Goal: Information Seeking & Learning: Learn about a topic

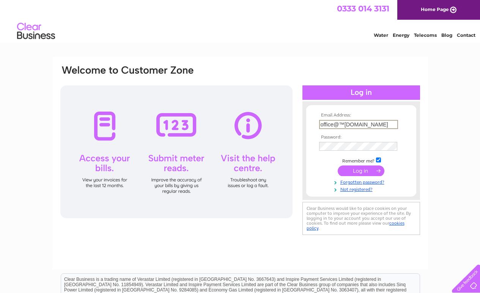
click at [346, 125] on input "office@™yc.org.uk" at bounding box center [358, 124] width 79 height 9
type input "office@tmyc.org.uk"
click at [361, 169] on input "submit" at bounding box center [360, 170] width 47 height 11
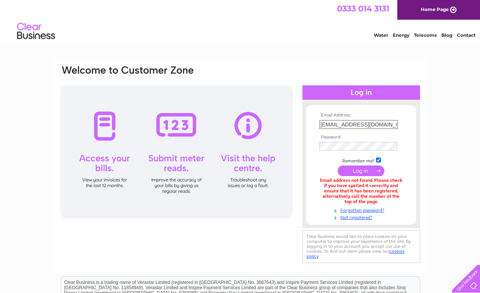
click at [325, 124] on input "office@tmyc.org.uk" at bounding box center [358, 124] width 79 height 9
type input "honsec@tmyc.org.uk"
click at [361, 169] on input "submit" at bounding box center [360, 170] width 47 height 11
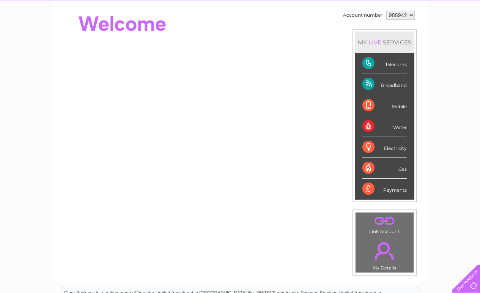
scroll to position [69, 0]
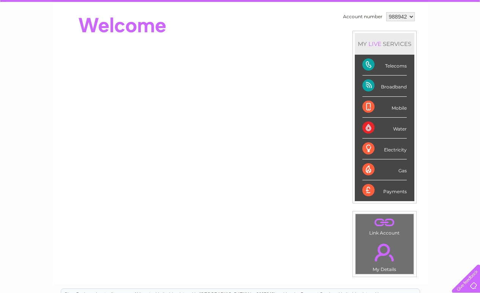
click at [375, 83] on div "Broadband" at bounding box center [384, 85] width 44 height 21
click at [398, 85] on div "Broadband" at bounding box center [384, 85] width 44 height 21
click at [372, 64] on div "Telecoms" at bounding box center [384, 65] width 44 height 21
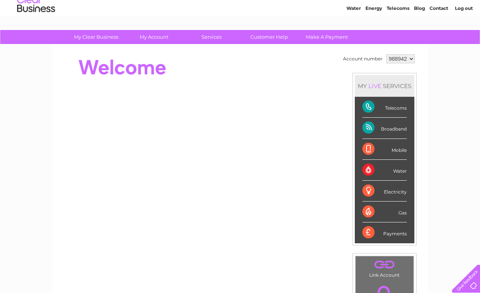
scroll to position [28, 0]
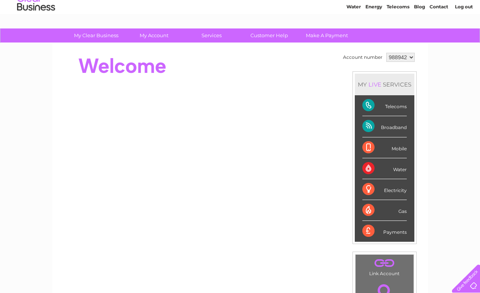
click at [377, 83] on div "LIVE" at bounding box center [375, 84] width 16 height 7
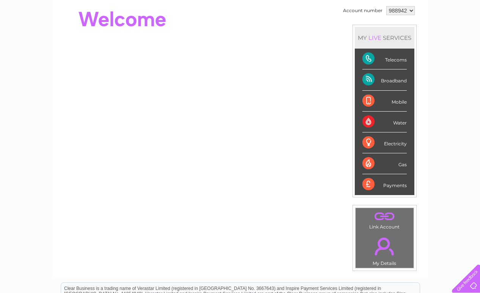
scroll to position [74, 0]
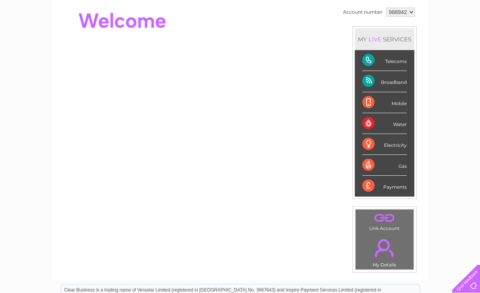
click at [387, 249] on link "." at bounding box center [384, 247] width 54 height 27
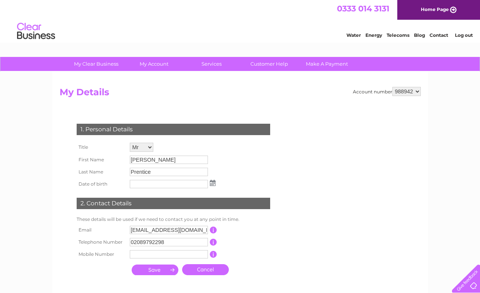
click at [138, 158] on input "Derek" at bounding box center [169, 159] width 78 height 8
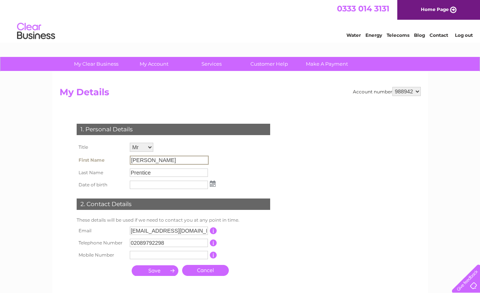
click at [138, 158] on input "Derek" at bounding box center [169, 159] width 79 height 9
click at [155, 171] on input "Prentice" at bounding box center [169, 172] width 79 height 9
click at [143, 172] on input "Prentice" at bounding box center [169, 172] width 79 height 9
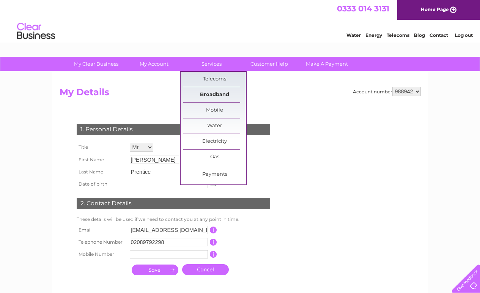
click at [218, 93] on link "Broadband" at bounding box center [214, 94] width 63 height 15
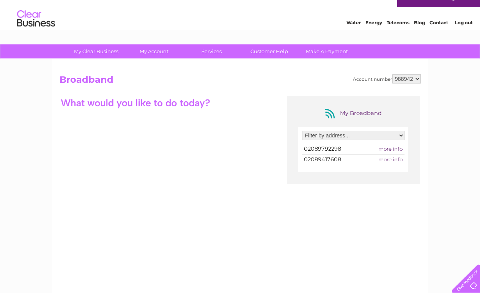
scroll to position [30, 0]
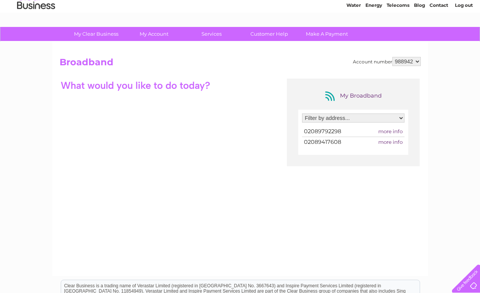
click at [193, 147] on div "My Broadband Filter by address... Thames Motor Yacht Club, Hampton Court Road, …" at bounding box center [240, 152] width 361 height 148
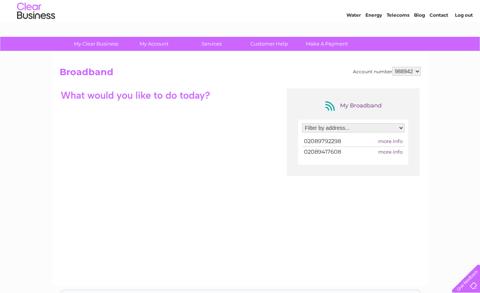
scroll to position [0, 0]
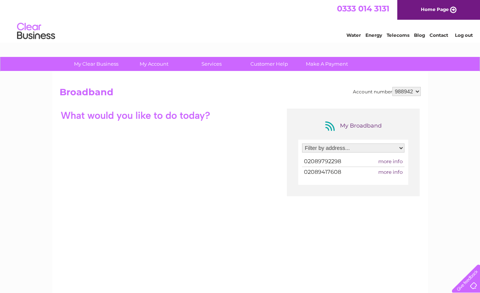
click at [168, 113] on div at bounding box center [136, 114] width 152 height 13
click at [220, 122] on div "My Broadband Filter by address... Thames Motor Yacht Club, Hampton Court Road, …" at bounding box center [240, 182] width 361 height 148
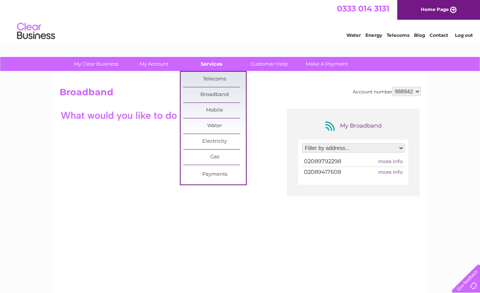
click at [213, 63] on link "Services" at bounding box center [211, 64] width 63 height 14
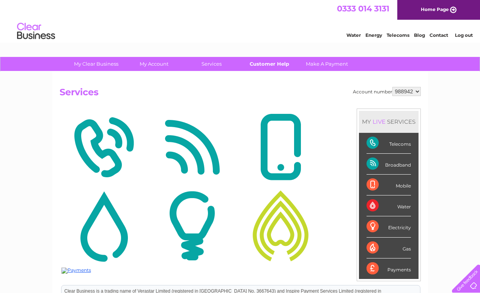
click at [274, 64] on link "Customer Help" at bounding box center [269, 64] width 63 height 14
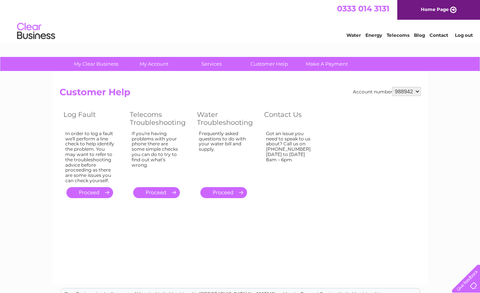
click at [284, 139] on div "Got an issue you need to speak to us about? Call us on [PHONE_NUMBER] [DATE] to…" at bounding box center [290, 155] width 49 height 49
click at [220, 80] on div "Account number 988942 Customer Help Log Fault Telecoms Troubleshooting Water Tr…" at bounding box center [239, 178] width 375 height 212
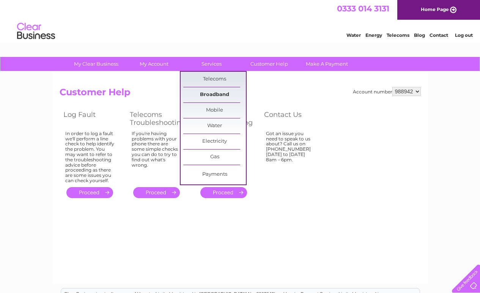
click at [213, 92] on link "Broadband" at bounding box center [214, 94] width 63 height 15
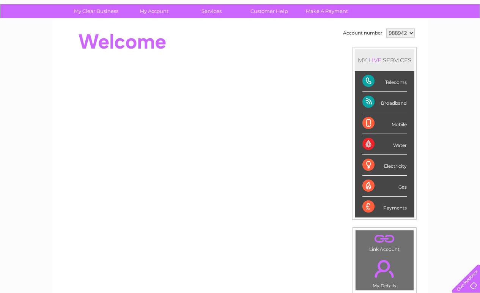
scroll to position [54, 0]
